Goal: Task Accomplishment & Management: Complete application form

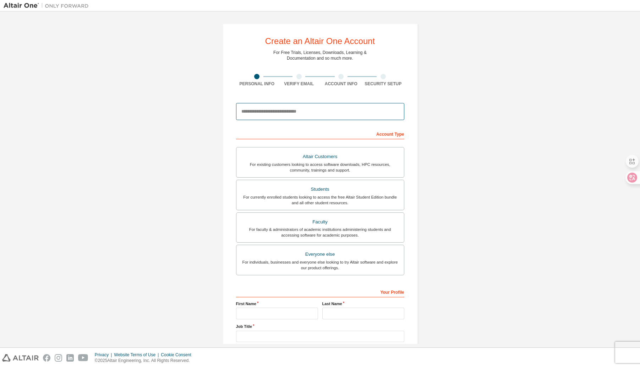
click at [270, 107] on input "email" at bounding box center [320, 111] width 168 height 17
click at [395, 102] on div at bounding box center [320, 111] width 168 height 24
click at [268, 119] on input "email" at bounding box center [320, 111] width 168 height 17
click at [296, 111] on input "email" at bounding box center [320, 111] width 168 height 17
type input "*"
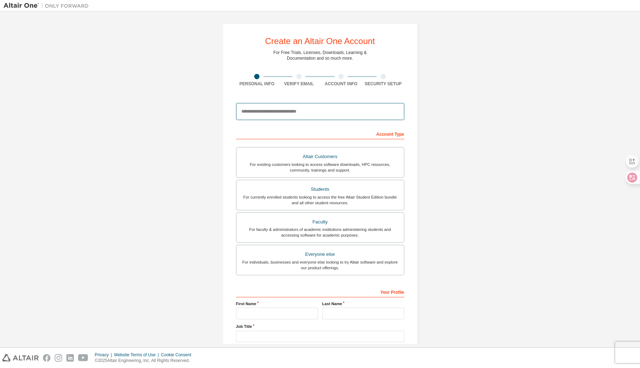
click at [309, 112] on input "email" at bounding box center [320, 111] width 168 height 17
click at [348, 111] on input "**********" at bounding box center [320, 111] width 168 height 17
click at [347, 112] on input "**********" at bounding box center [320, 111] width 168 height 17
type input "**********"
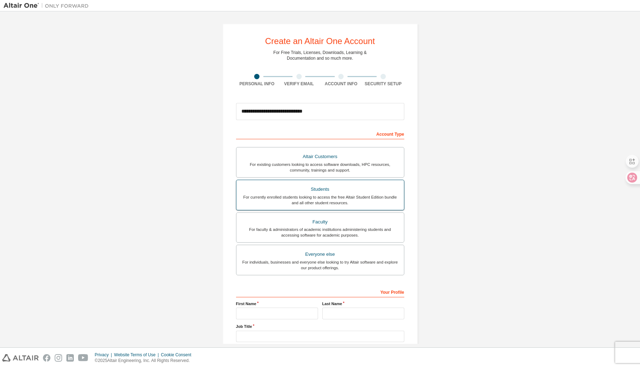
click at [320, 202] on div "For currently enrolled students looking to access the free Altair Student Editi…" at bounding box center [320, 199] width 159 height 11
click at [281, 316] on input "text" at bounding box center [277, 314] width 82 height 12
click at [363, 321] on div "Your Profile First Name Last Name Job Title Please provide State/Province to he…" at bounding box center [320, 332] width 168 height 92
click at [362, 319] on input "text" at bounding box center [364, 314] width 82 height 12
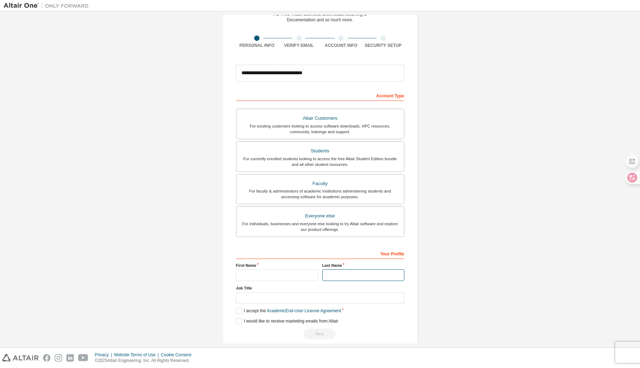
scroll to position [47, 0]
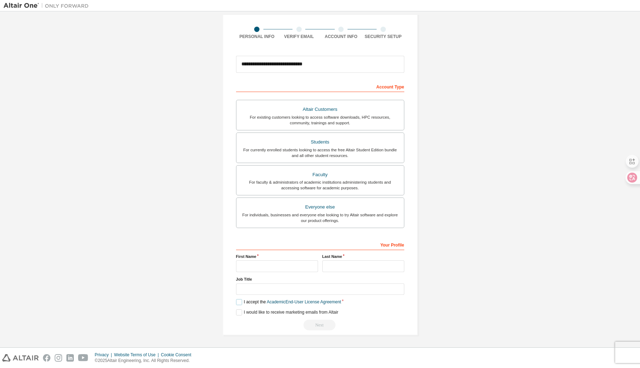
click at [250, 300] on label "I accept the Academic End-User License Agreement" at bounding box center [288, 302] width 105 height 6
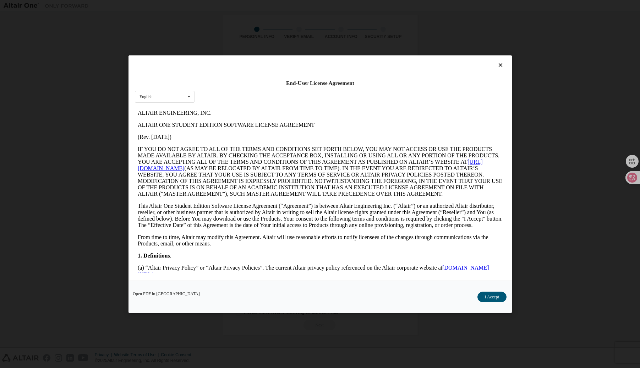
scroll to position [0, 0]
click at [492, 297] on button "I Accept" at bounding box center [491, 296] width 29 height 11
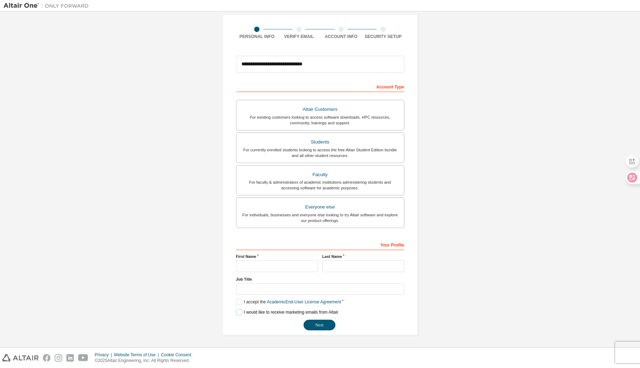
click at [240, 314] on label "I would like to receive marketing emails from Altair" at bounding box center [287, 312] width 102 height 6
click at [279, 264] on input "text" at bounding box center [277, 266] width 82 height 12
click at [334, 270] on input "text" at bounding box center [364, 266] width 82 height 12
click at [304, 270] on input "text" at bounding box center [277, 266] width 82 height 12
click at [338, 266] on input "text" at bounding box center [364, 266] width 82 height 12
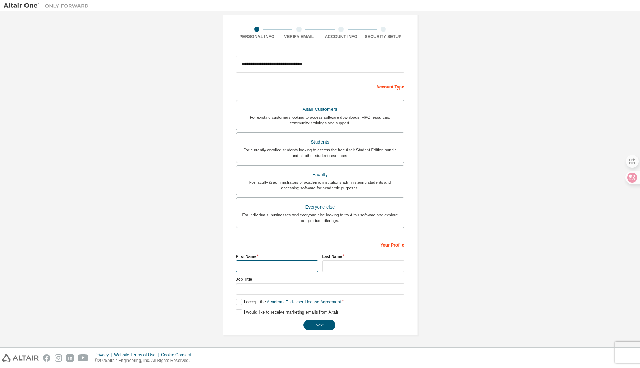
click at [273, 266] on input "text" at bounding box center [277, 266] width 82 height 12
click at [320, 266] on div "Last Name" at bounding box center [363, 263] width 86 height 18
click at [325, 265] on input "text" at bounding box center [364, 266] width 82 height 12
click at [283, 267] on input "text" at bounding box center [277, 266] width 82 height 12
click at [362, 272] on input "text" at bounding box center [364, 266] width 82 height 12
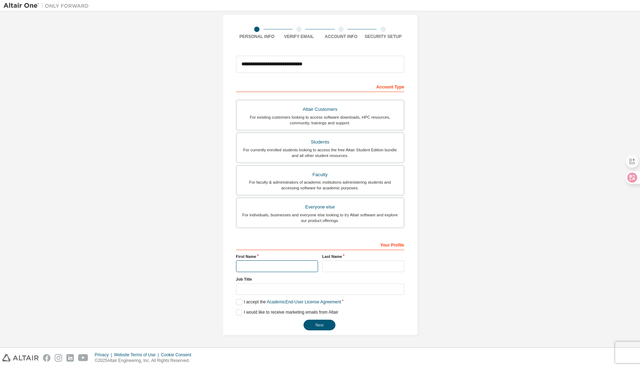
click at [300, 266] on input "text" at bounding box center [277, 266] width 82 height 12
click at [336, 263] on input "text" at bounding box center [364, 266] width 82 height 12
click at [336, 265] on input "text" at bounding box center [364, 266] width 82 height 12
click at [301, 268] on input "text" at bounding box center [277, 266] width 82 height 12
click at [383, 238] on div "Account Type Academic emails outside our recognised list will require manual ve…" at bounding box center [320, 206] width 168 height 250
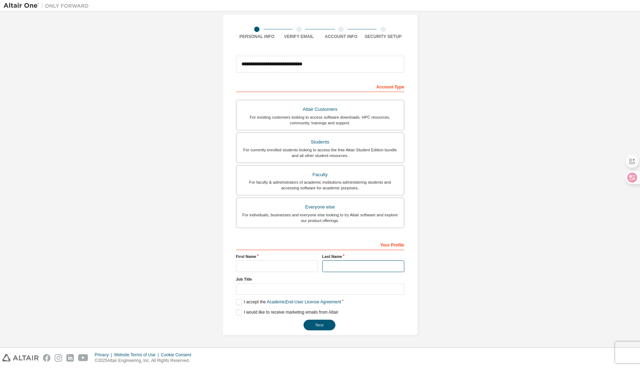
click at [349, 270] on input "text" at bounding box center [364, 266] width 82 height 12
click at [288, 268] on input "text" at bounding box center [277, 266] width 82 height 12
click at [333, 265] on input "text" at bounding box center [364, 266] width 82 height 12
click at [291, 273] on div "**********" at bounding box center [320, 285] width 168 height 92
click at [288, 270] on input "text" at bounding box center [277, 266] width 82 height 12
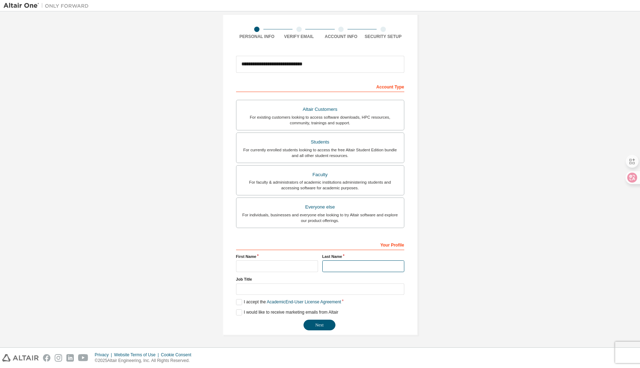
click at [337, 264] on input "text" at bounding box center [364, 266] width 82 height 12
type input "**"
click at [286, 266] on input "text" at bounding box center [277, 266] width 82 height 12
type input "***"
click at [310, 327] on button "Next" at bounding box center [320, 325] width 32 height 11
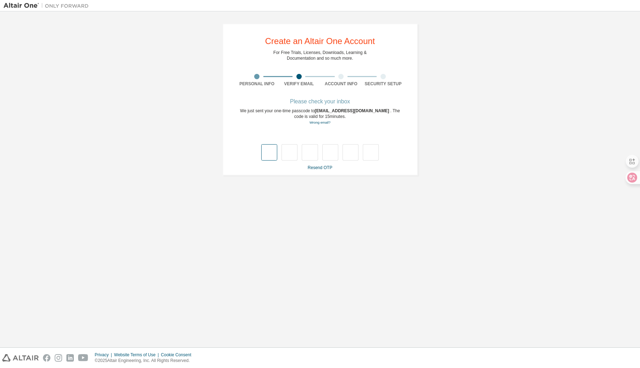
click at [266, 156] on input "text" at bounding box center [269, 152] width 16 height 16
type input "*"
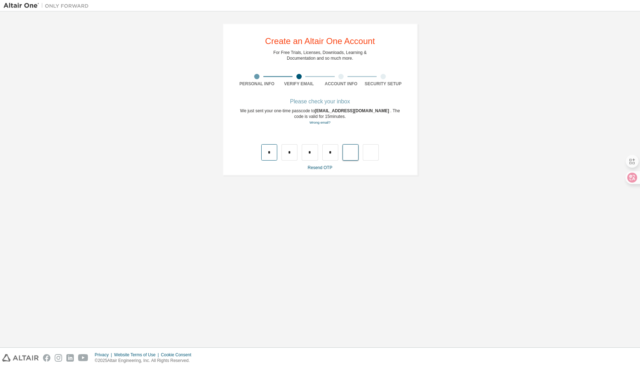
type input "*"
